Goal: Task Accomplishment & Management: Complete application form

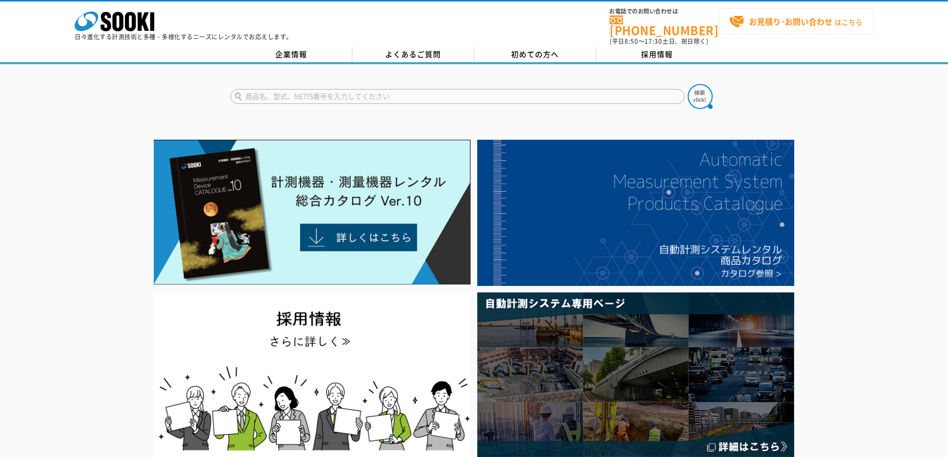
click at [774, 24] on strong "お見積り･お問い合わせ" at bounding box center [791, 21] width 84 height 12
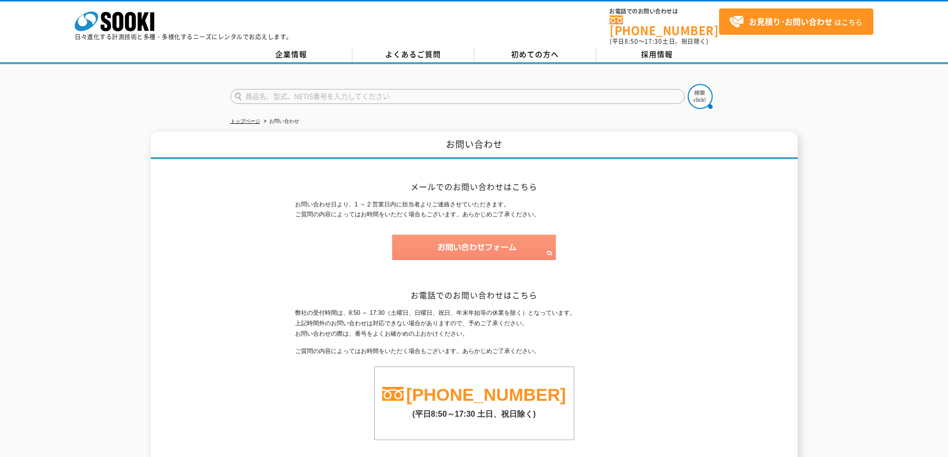
click at [486, 243] on img at bounding box center [474, 247] width 164 height 25
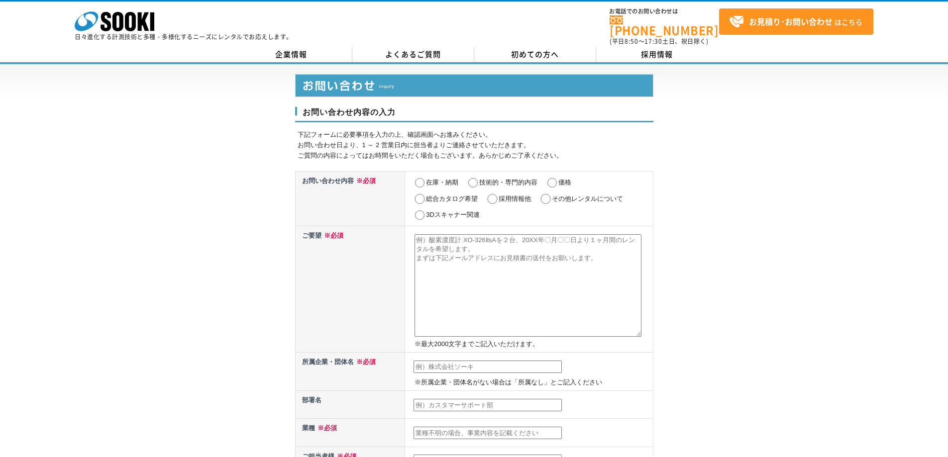
click at [563, 179] on label "価格" at bounding box center [564, 182] width 13 height 7
click at [558, 178] on input "価格" at bounding box center [552, 183] width 12 height 10
radio input "true"
